Goal: Browse casually: Explore the website without a specific task or goal

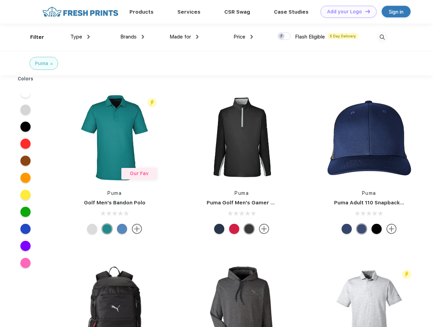
scroll to position [0, 0]
click at [346, 12] on link "Add your Logo Design Tool" at bounding box center [349, 12] width 56 height 12
click at [0, 0] on div "Design Tool" at bounding box center [0, 0] width 0 height 0
click at [365, 11] on link "Add your Logo Design Tool" at bounding box center [349, 12] width 56 height 12
click at [33, 37] on div "Filter" at bounding box center [37, 37] width 14 height 8
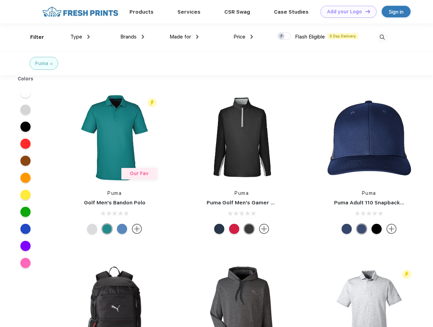
click at [80, 37] on span "Type" at bounding box center [76, 37] width 12 height 6
click at [132, 37] on span "Brands" at bounding box center [128, 37] width 16 height 6
click at [184, 37] on span "Made for" at bounding box center [180, 37] width 21 height 6
click at [244, 37] on span "Price" at bounding box center [240, 37] width 12 height 6
click at [284, 36] on div at bounding box center [284, 35] width 13 height 7
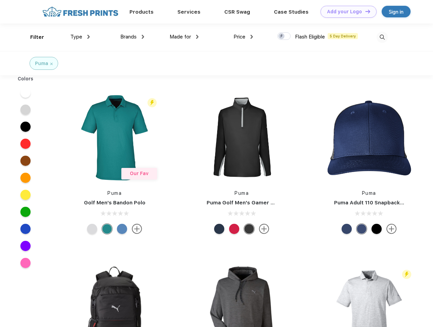
click at [282, 36] on input "checkbox" at bounding box center [280, 34] width 4 height 4
click at [382, 37] on img at bounding box center [382, 37] width 11 height 11
